Goal: Book appointment/travel/reservation

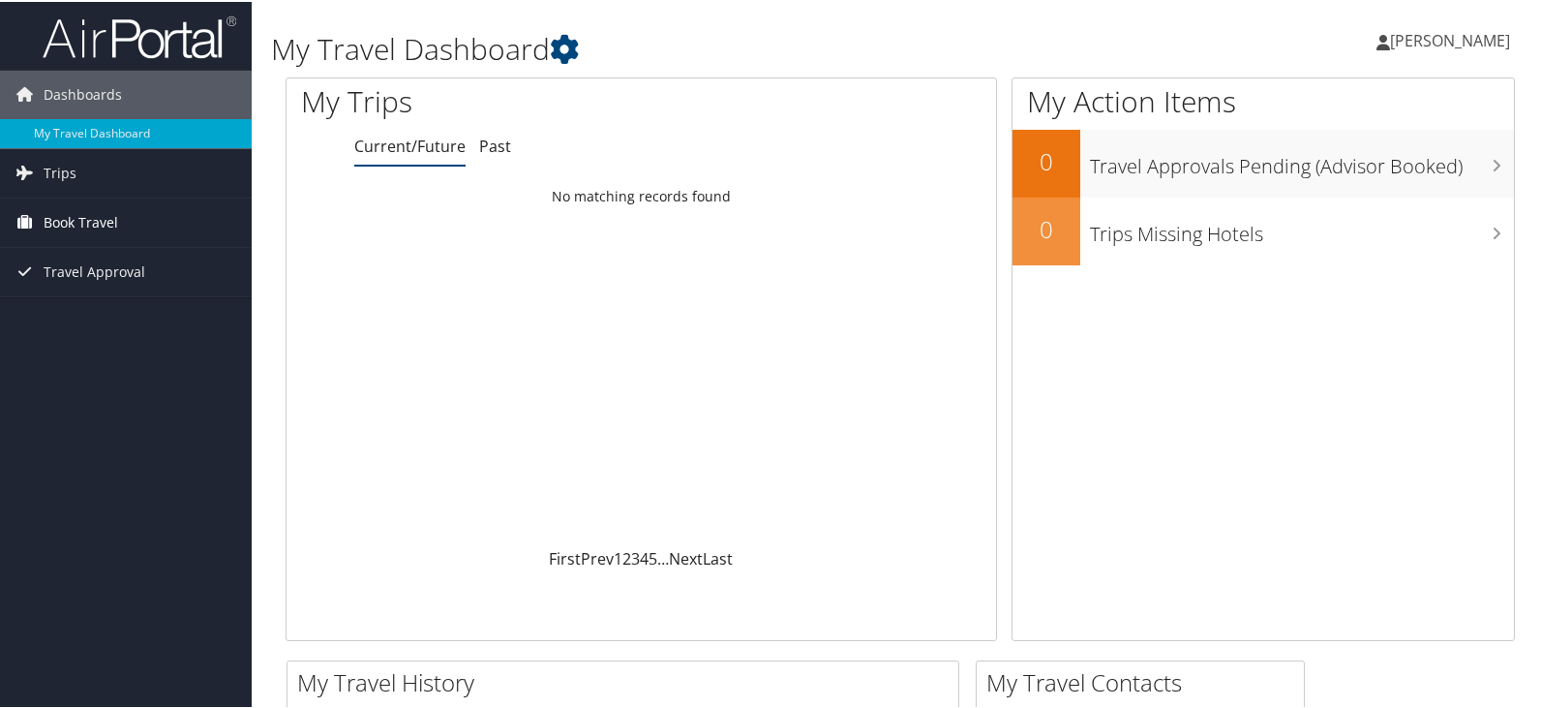
click at [84, 227] on span "Book Travel" at bounding box center [81, 221] width 75 height 48
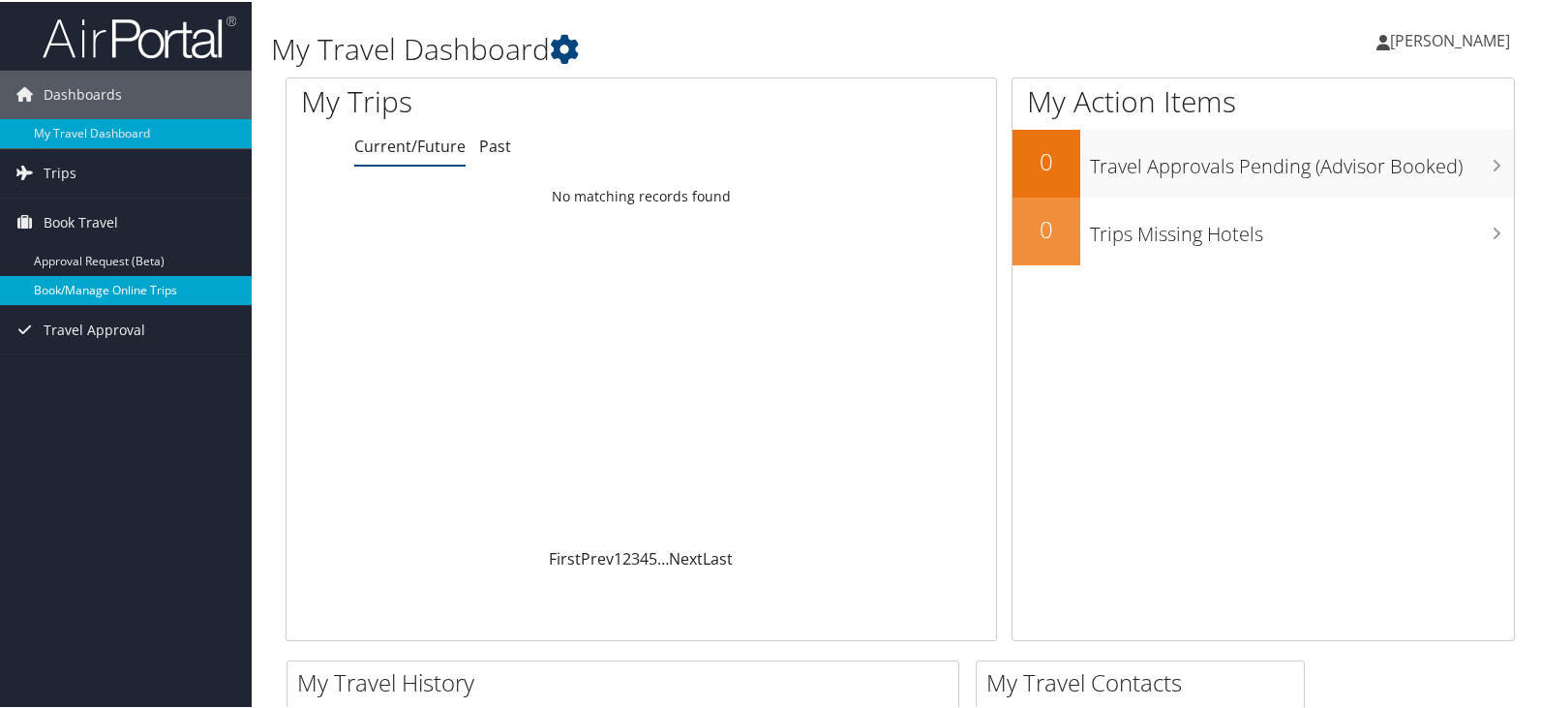
click at [105, 287] on link "Book/Manage Online Trips" at bounding box center [126, 288] width 252 height 29
